Goal: Check status: Check status

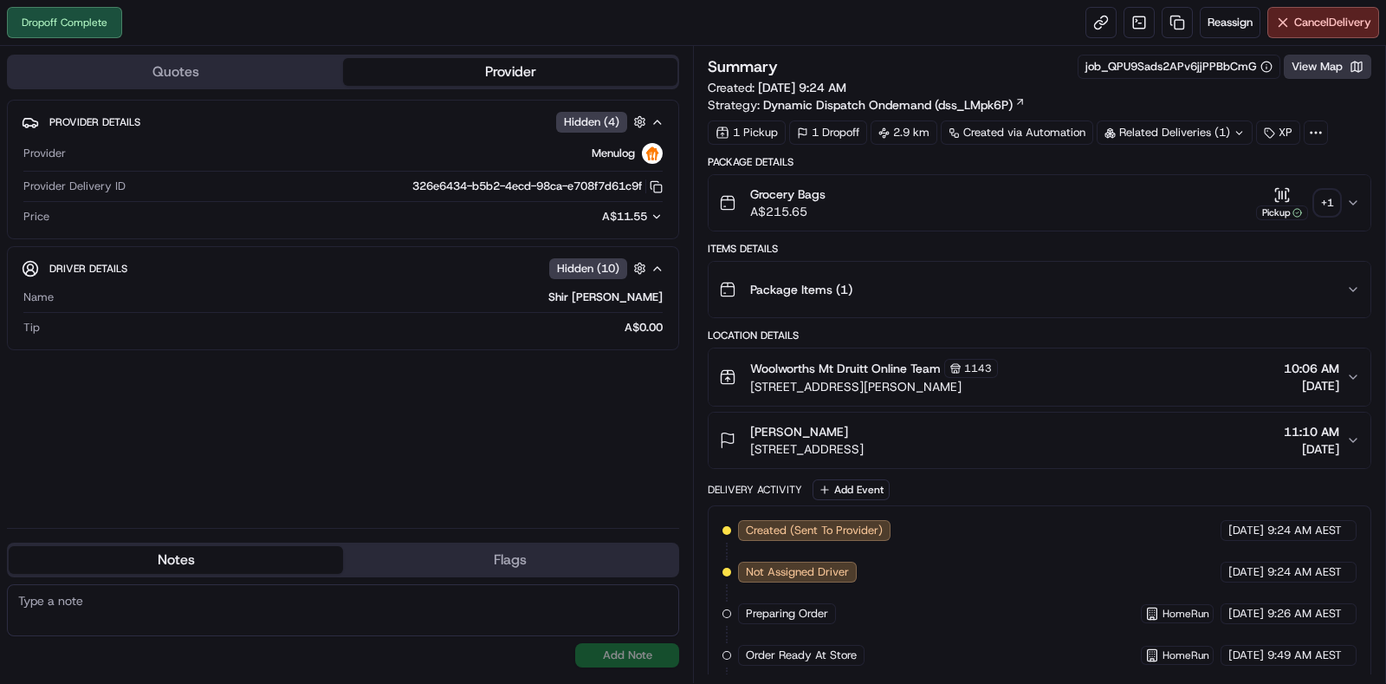
click at [1353, 76] on button "View Map" at bounding box center [1328, 67] width 88 height 24
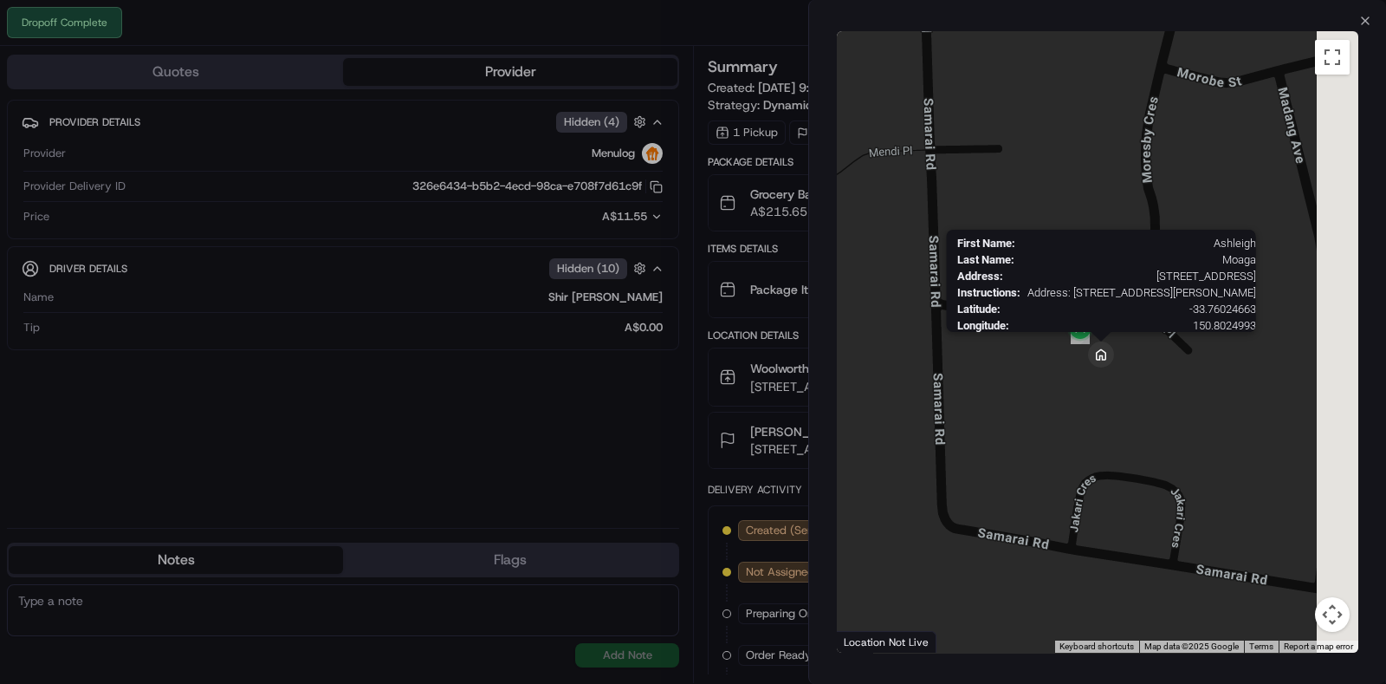
drag, startPoint x: 1146, startPoint y: 374, endPoint x: 1090, endPoint y: 361, distance: 57.0
click at [1090, 361] on img at bounding box center [1101, 354] width 26 height 26
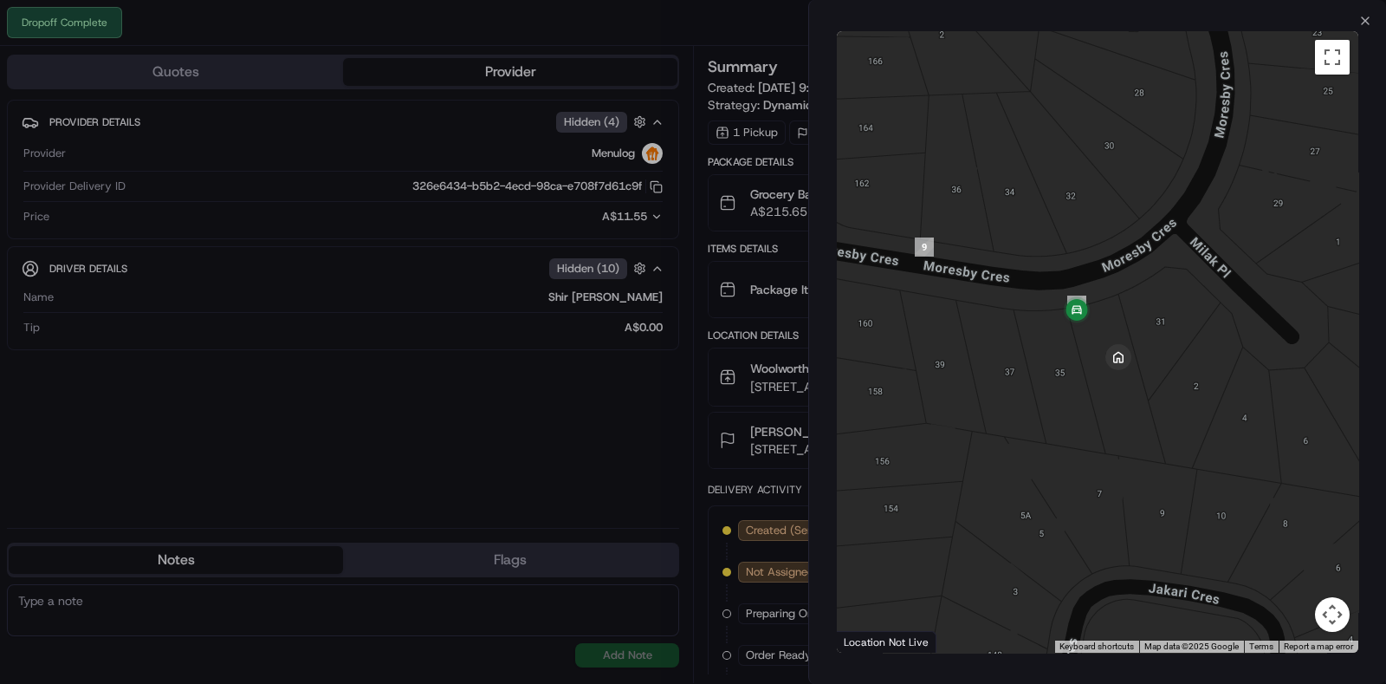
click at [691, 198] on div at bounding box center [693, 342] width 1386 height 684
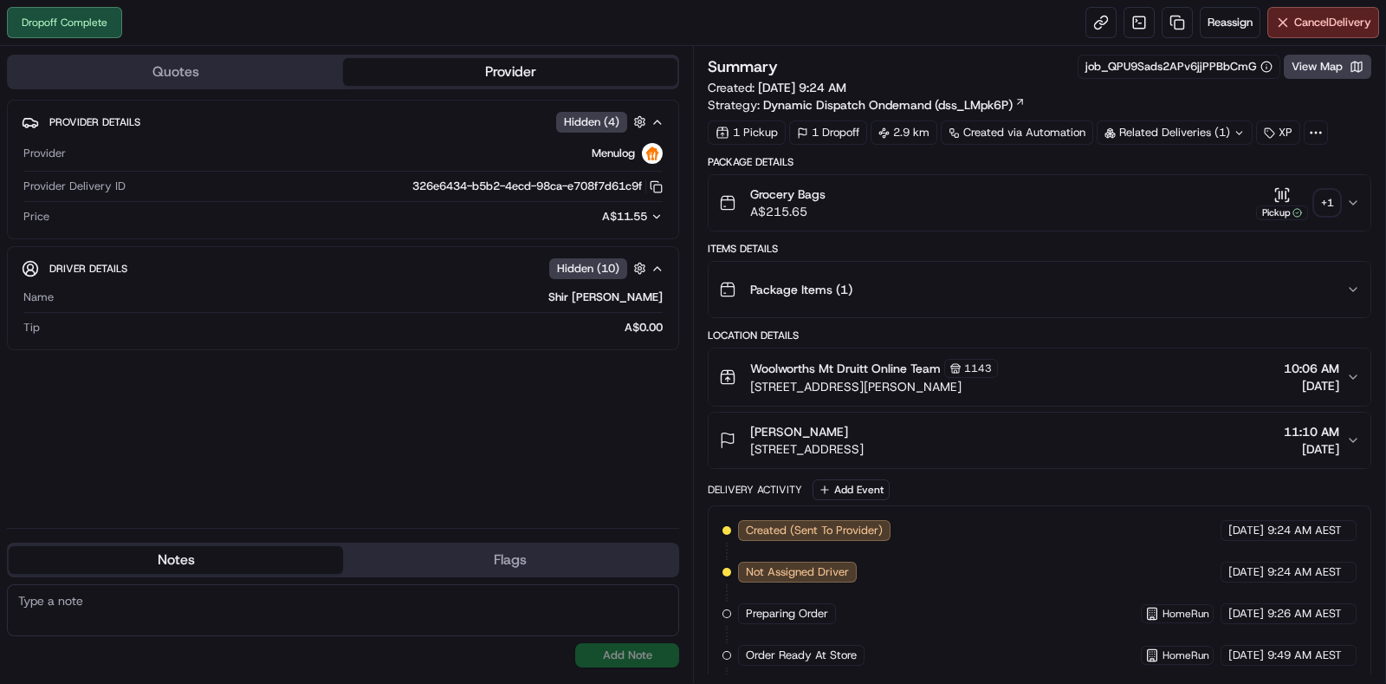
click at [1325, 197] on div "+ 1" at bounding box center [1327, 203] width 24 height 24
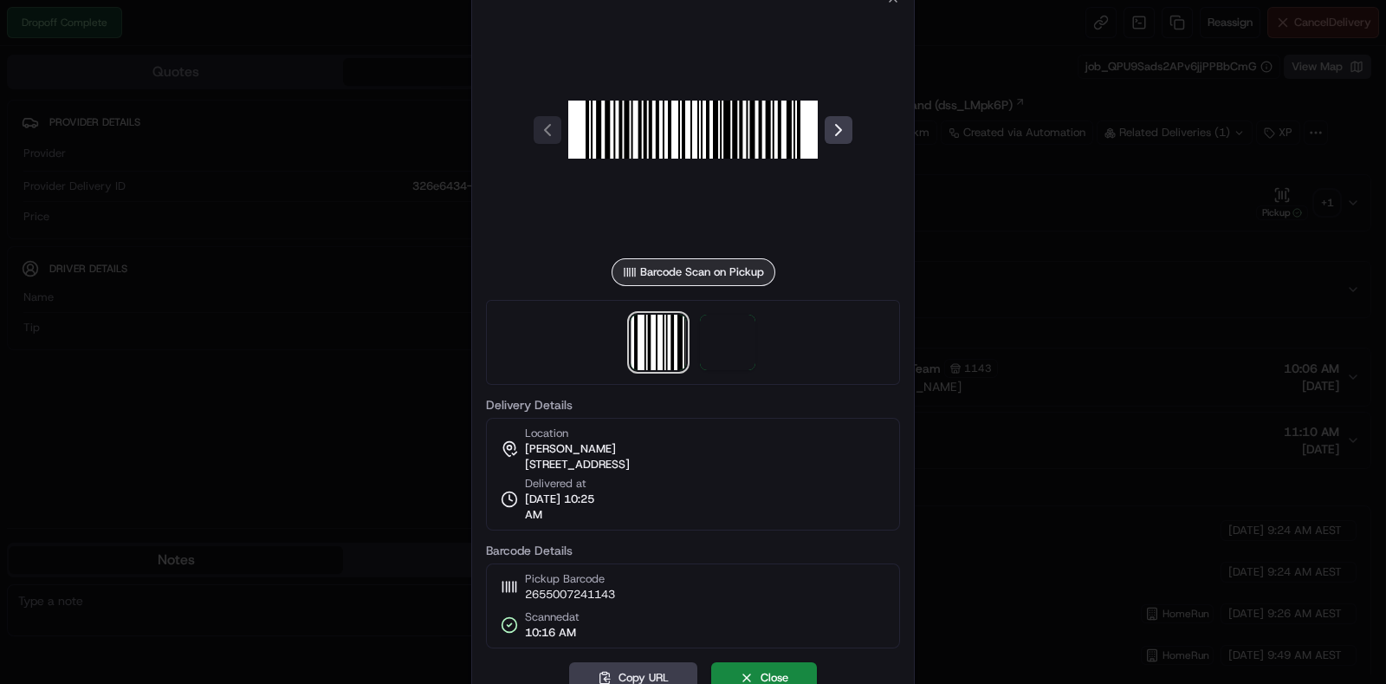
click at [1123, 370] on div at bounding box center [693, 342] width 1386 height 684
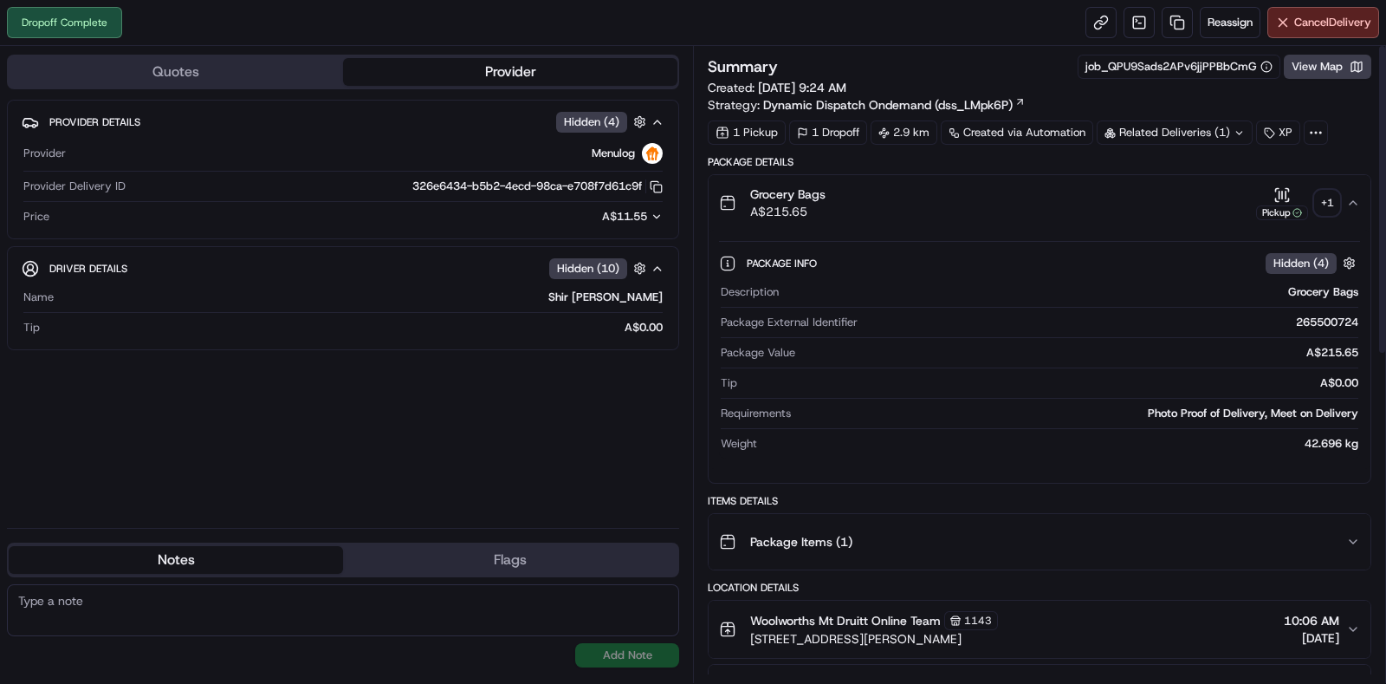
click at [1332, 201] on div "+ 1" at bounding box center [1327, 203] width 24 height 24
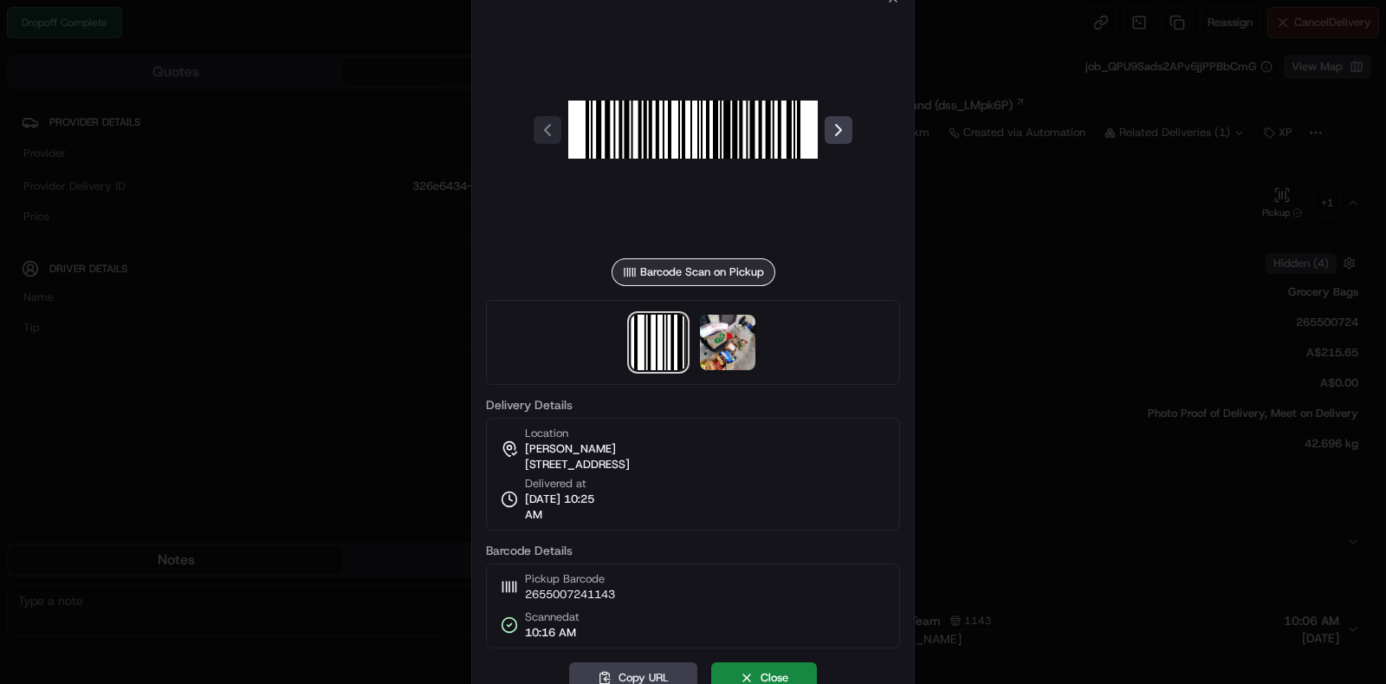
click at [757, 354] on div at bounding box center [693, 342] width 414 height 85
drag, startPoint x: 724, startPoint y: 345, endPoint x: 693, endPoint y: 335, distance: 31.8
click at [693, 335] on div at bounding box center [693, 342] width 414 height 85
click at [698, 335] on div at bounding box center [693, 342] width 414 height 85
click at [745, 335] on img at bounding box center [727, 342] width 55 height 55
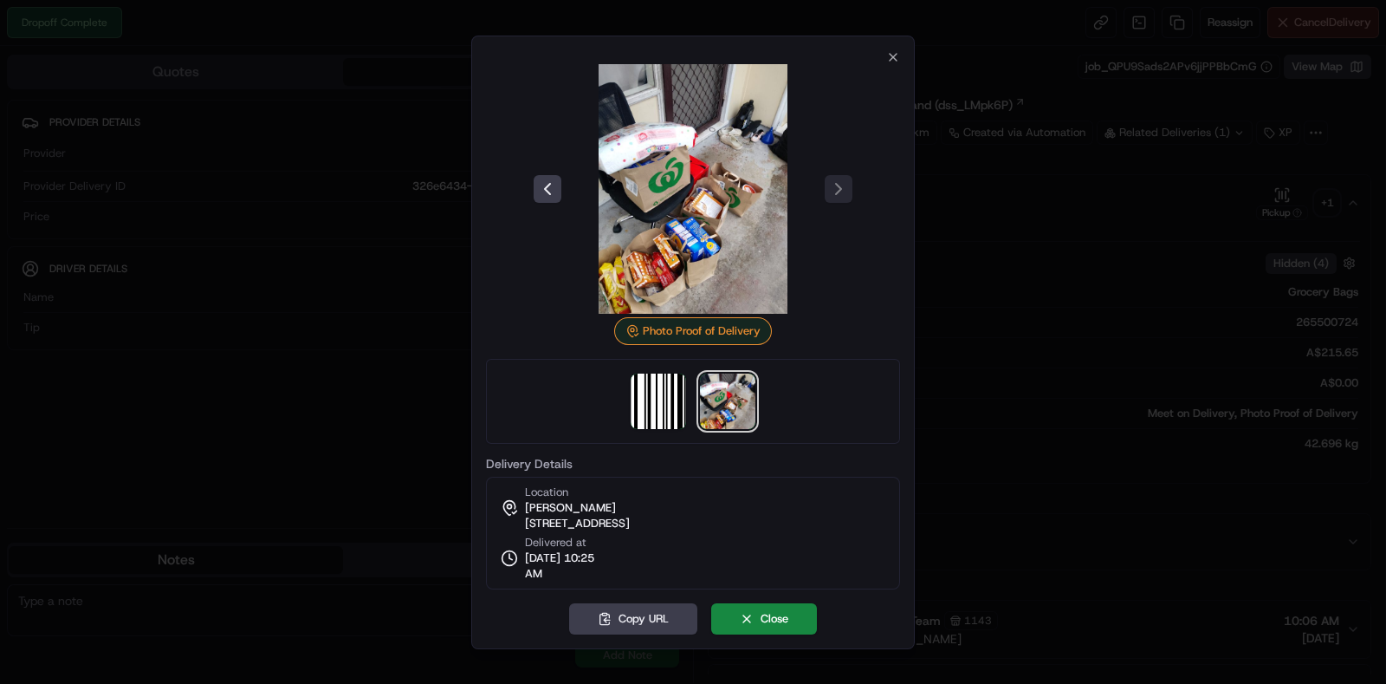
click at [408, 266] on div at bounding box center [693, 342] width 1386 height 684
